Goal: Find specific page/section: Find specific page/section

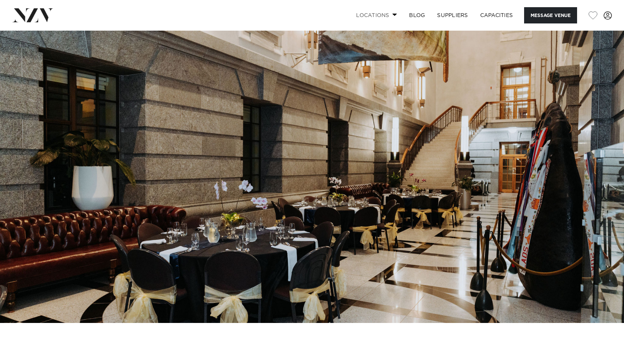
click at [390, 16] on link "Locations" at bounding box center [376, 15] width 53 height 16
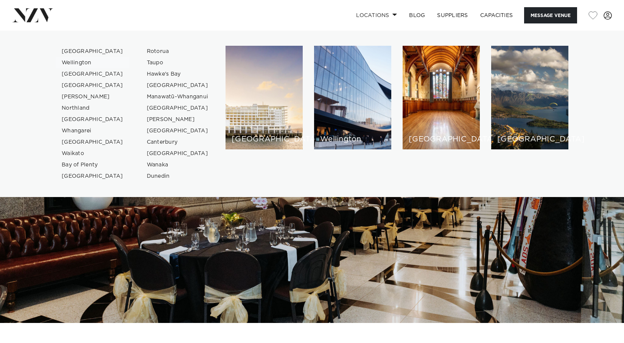
click at [84, 61] on link "Wellington" at bounding box center [93, 62] width 74 height 11
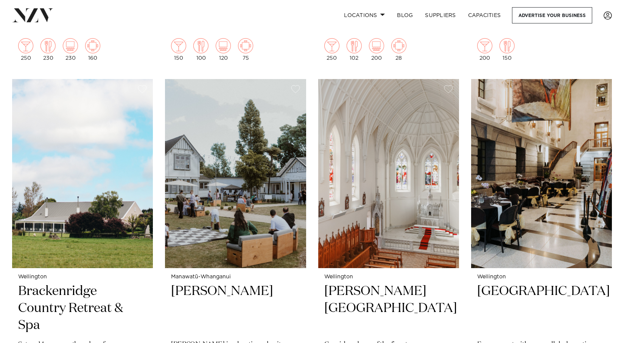
scroll to position [1400, 0]
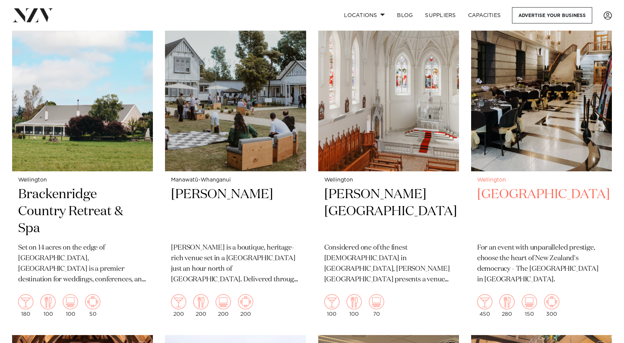
click at [522, 195] on h2 "[GEOGRAPHIC_DATA]" at bounding box center [541, 211] width 129 height 51
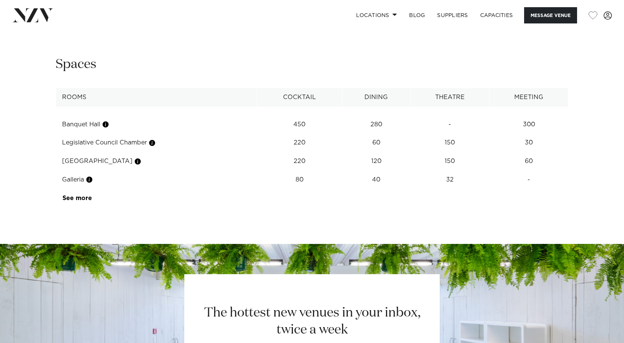
scroll to position [946, 0]
